Goal: Transaction & Acquisition: Purchase product/service

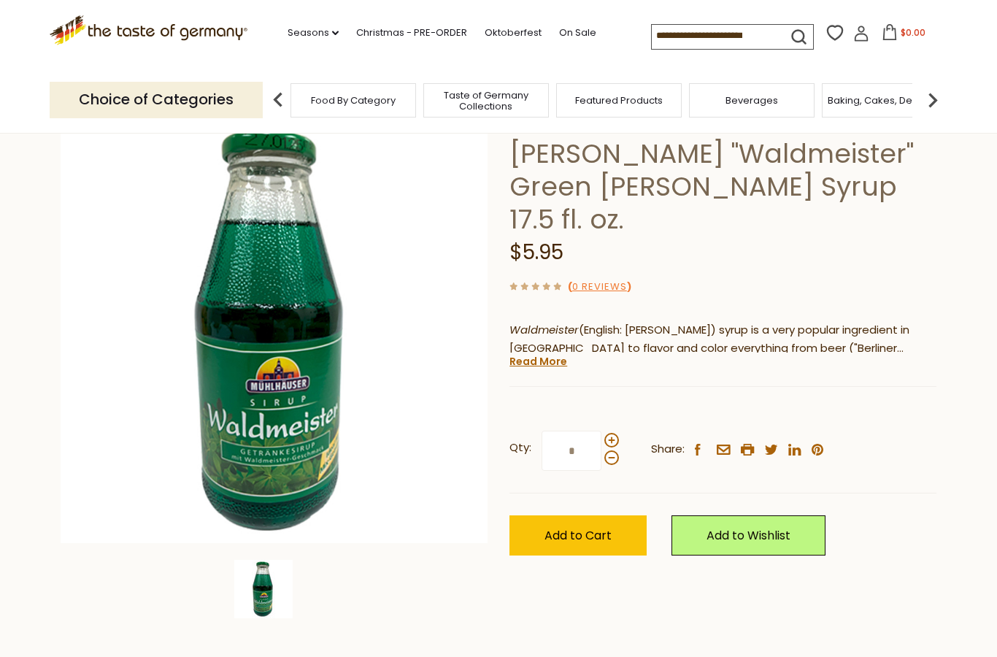
scroll to position [90, 0]
click at [612, 433] on span at bounding box center [611, 440] width 15 height 15
click at [601, 431] on input "*" at bounding box center [572, 451] width 60 height 40
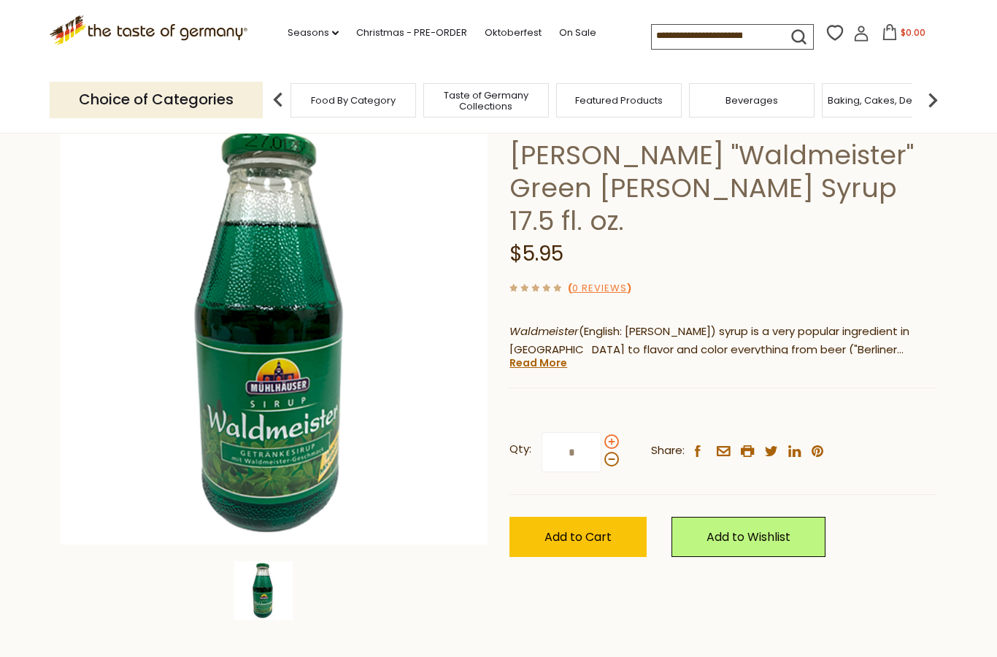
click at [612, 434] on span at bounding box center [611, 441] width 15 height 15
click at [601, 432] on input "*" at bounding box center [572, 452] width 60 height 40
type input "*"
click at [593, 528] on span "Add to Cart" at bounding box center [577, 536] width 67 height 17
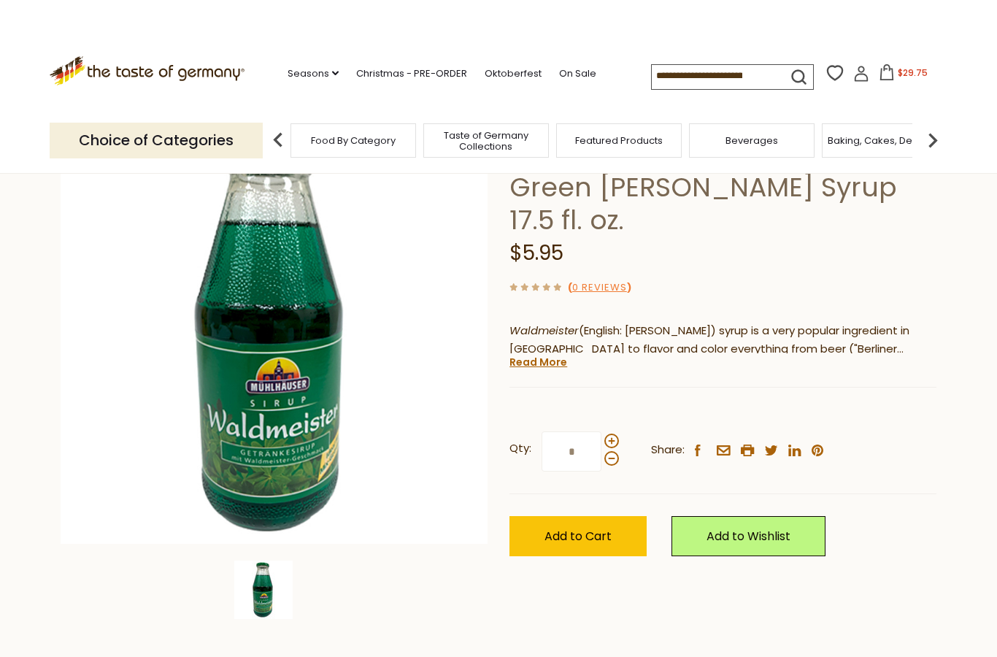
click at [879, 72] on icon at bounding box center [887, 72] width 16 height 16
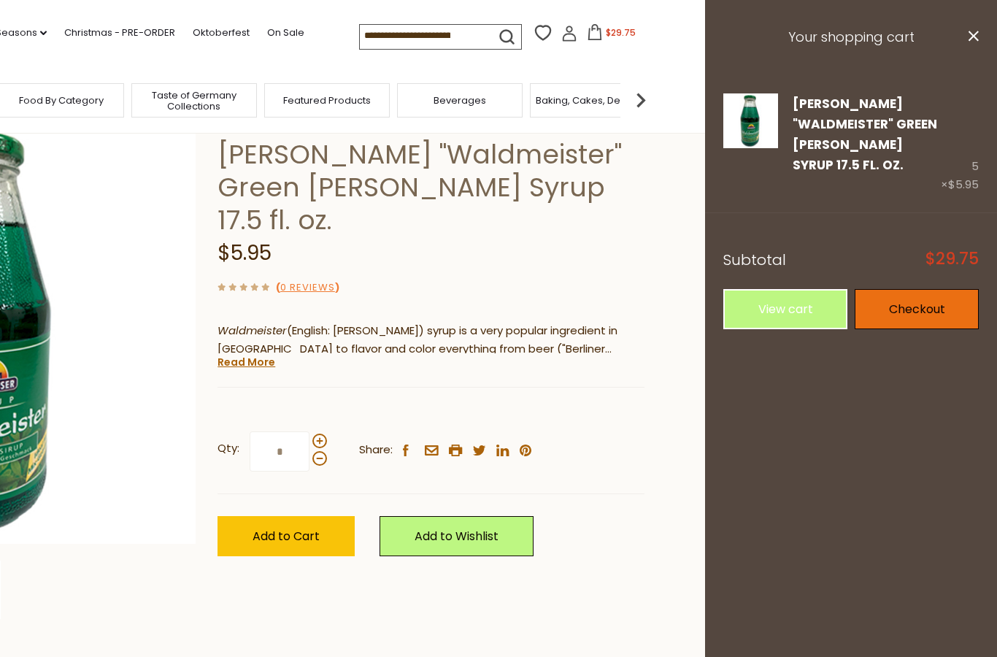
click at [895, 301] on link "Checkout" at bounding box center [917, 309] width 124 height 40
